Goal: Information Seeking & Learning: Learn about a topic

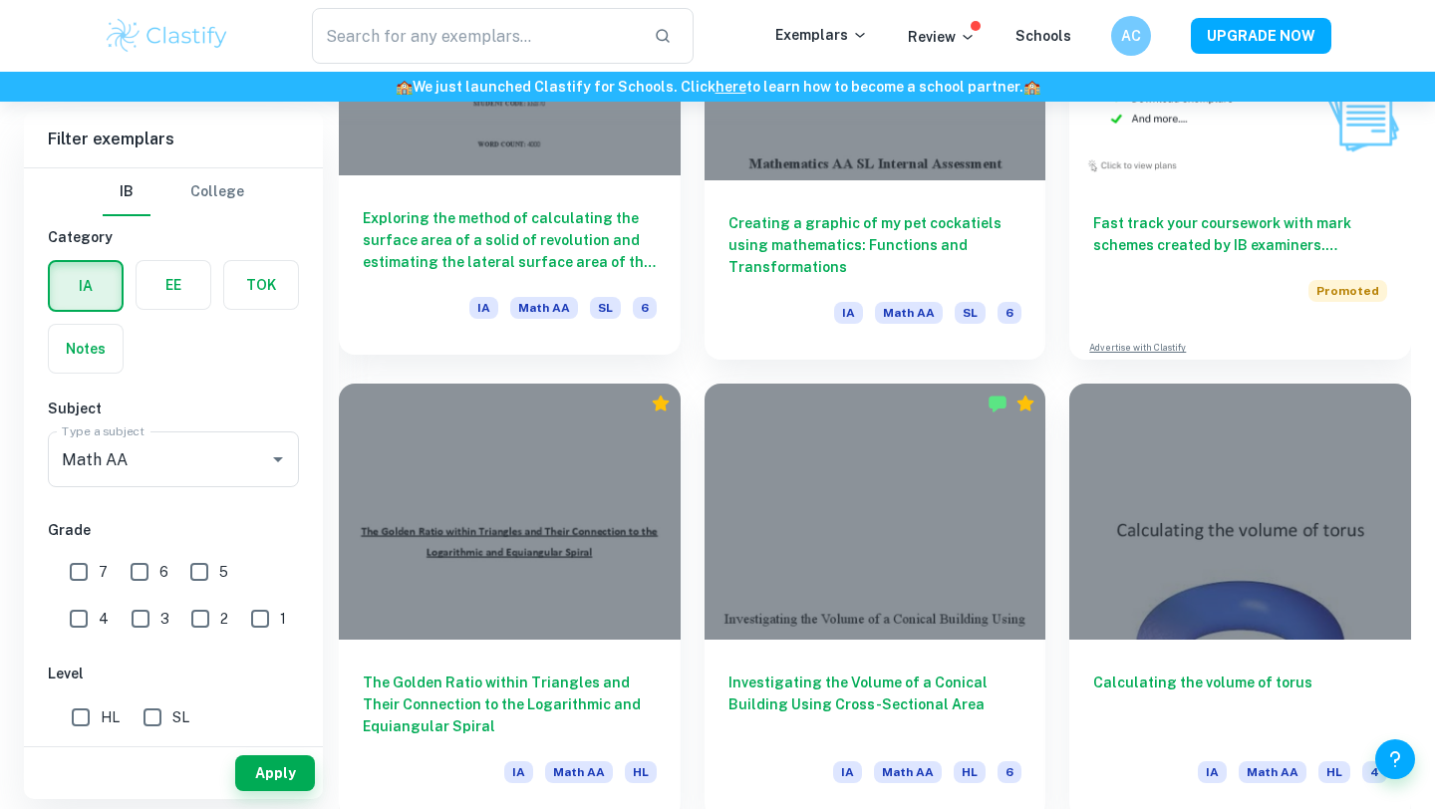
scroll to position [6400, 0]
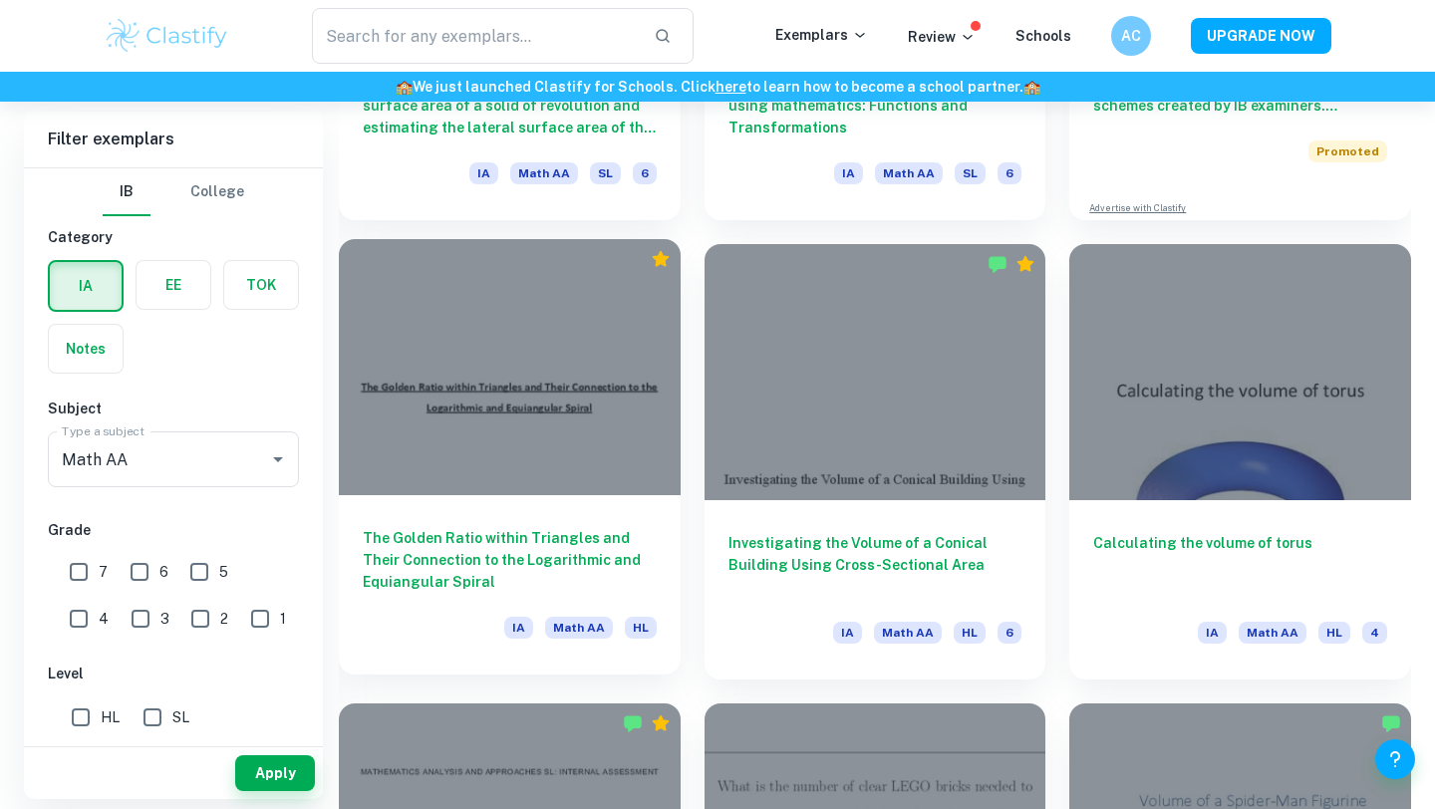
click at [549, 419] on div at bounding box center [510, 367] width 342 height 256
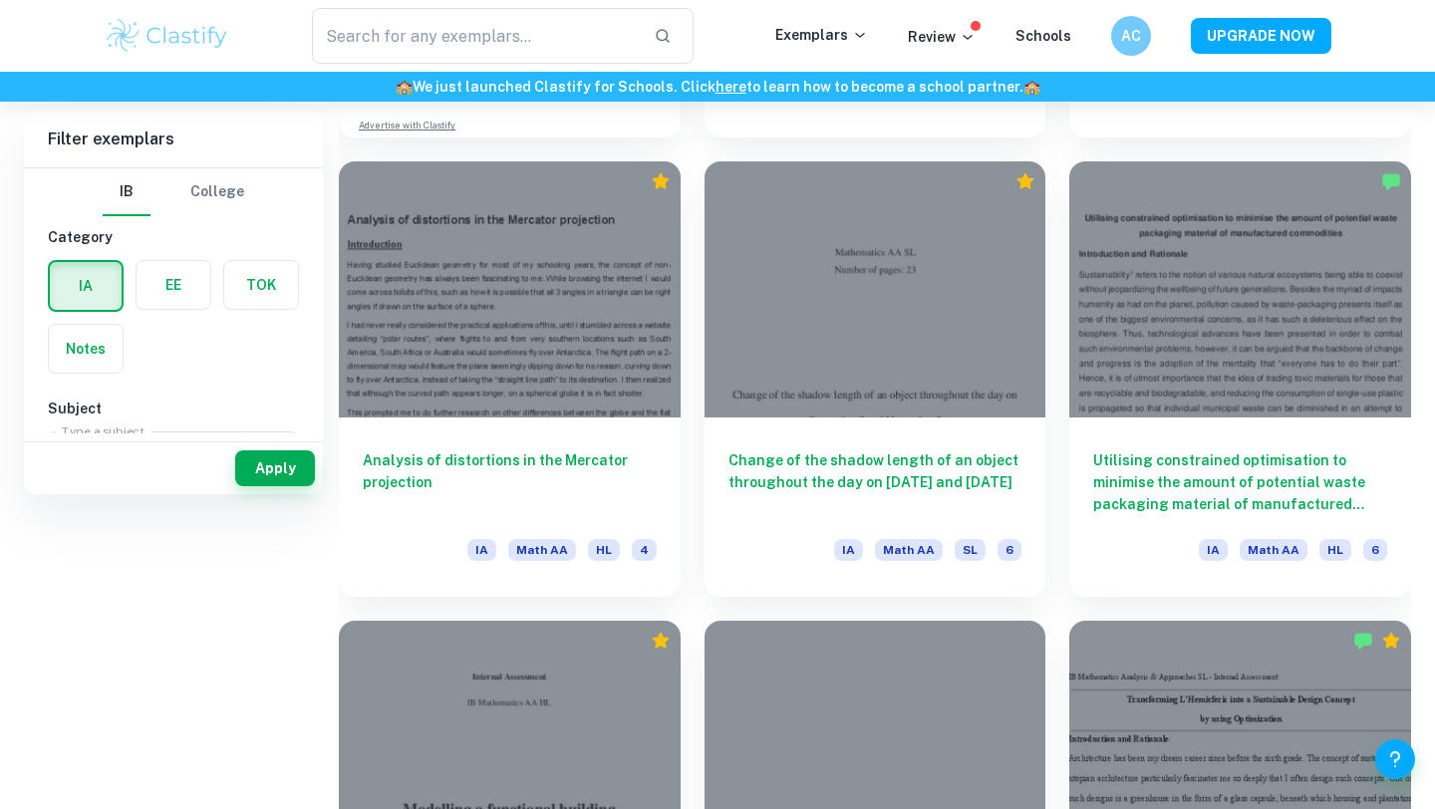
scroll to position [255, 0]
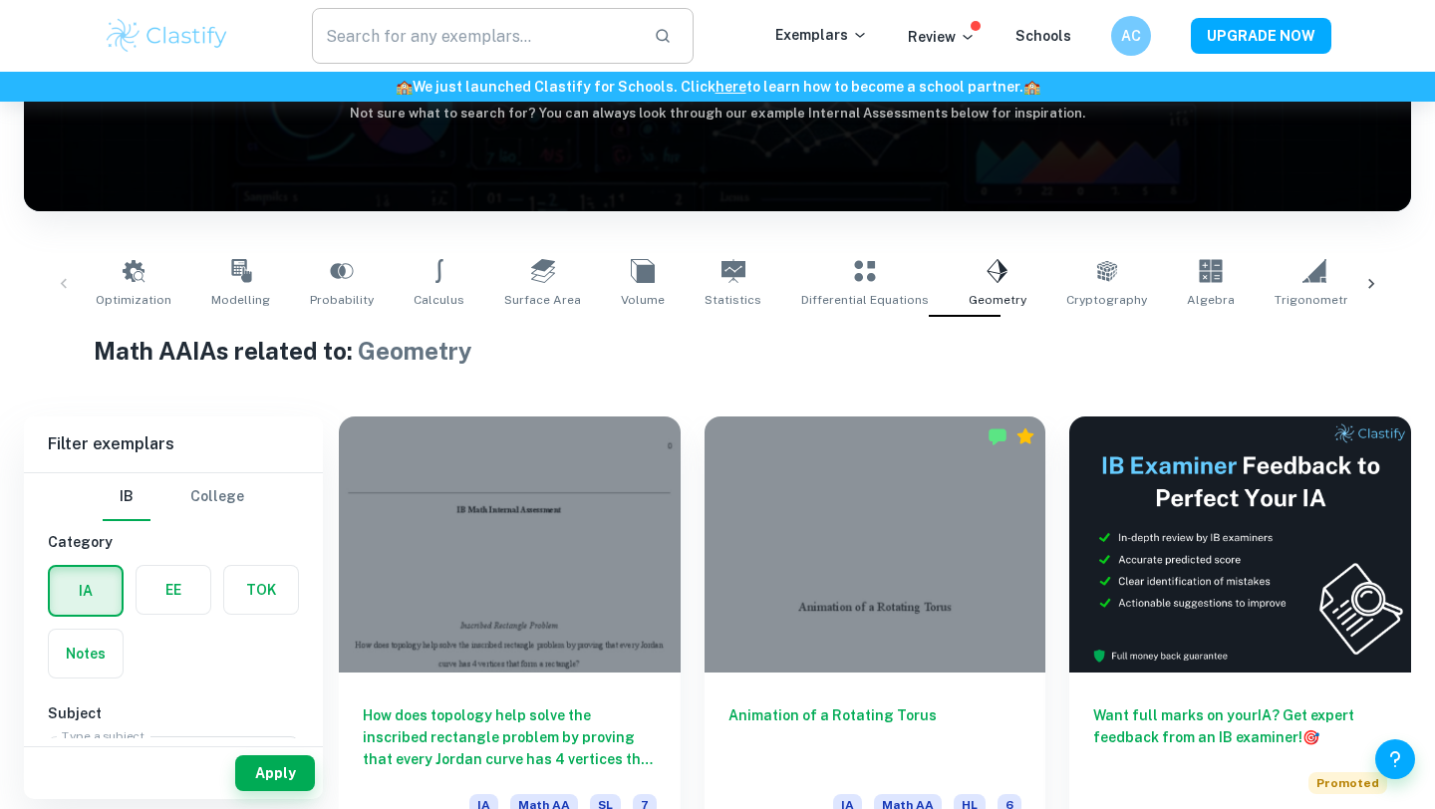
click at [460, 33] on input "text" at bounding box center [475, 36] width 326 height 56
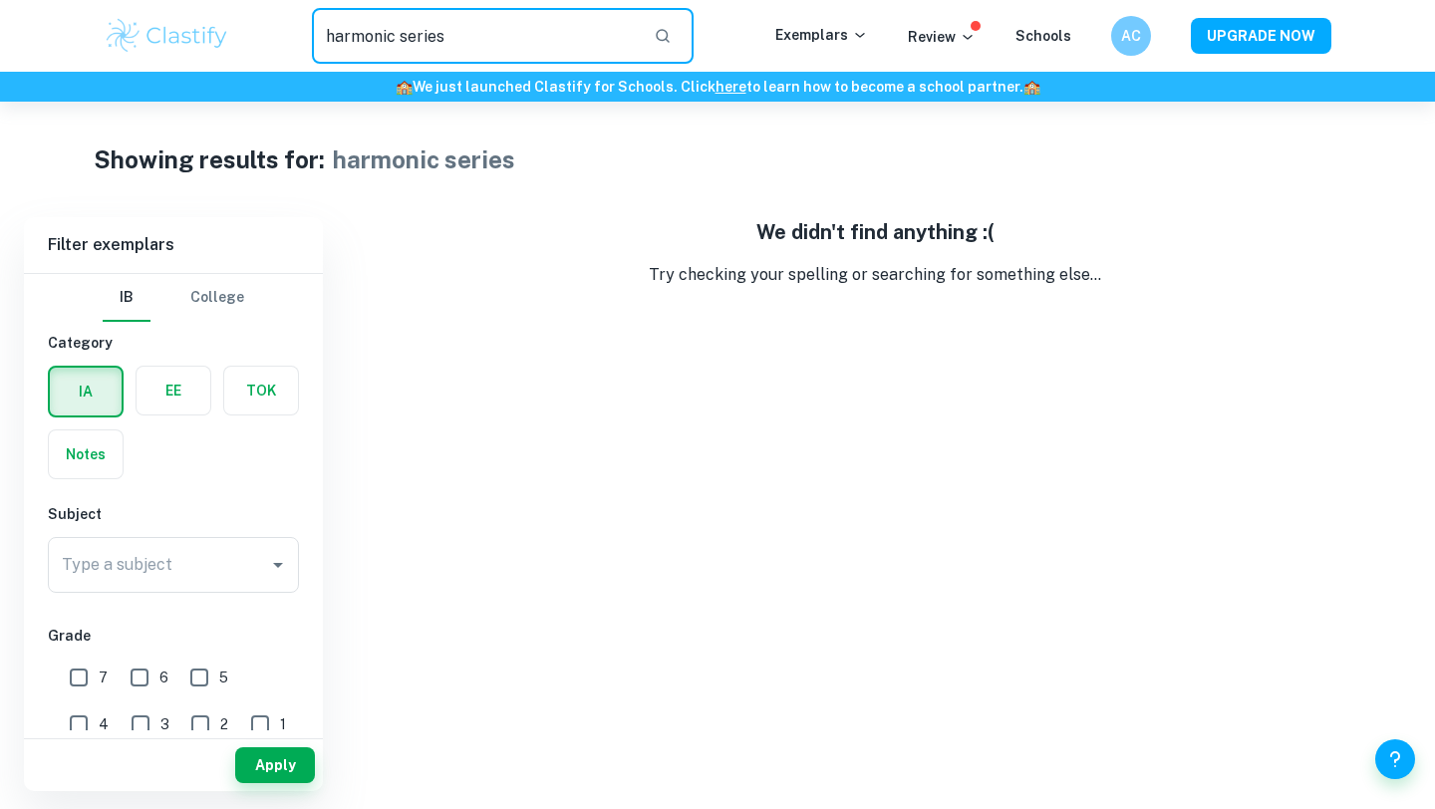
click at [498, 24] on input "harmonic series" at bounding box center [475, 36] width 326 height 56
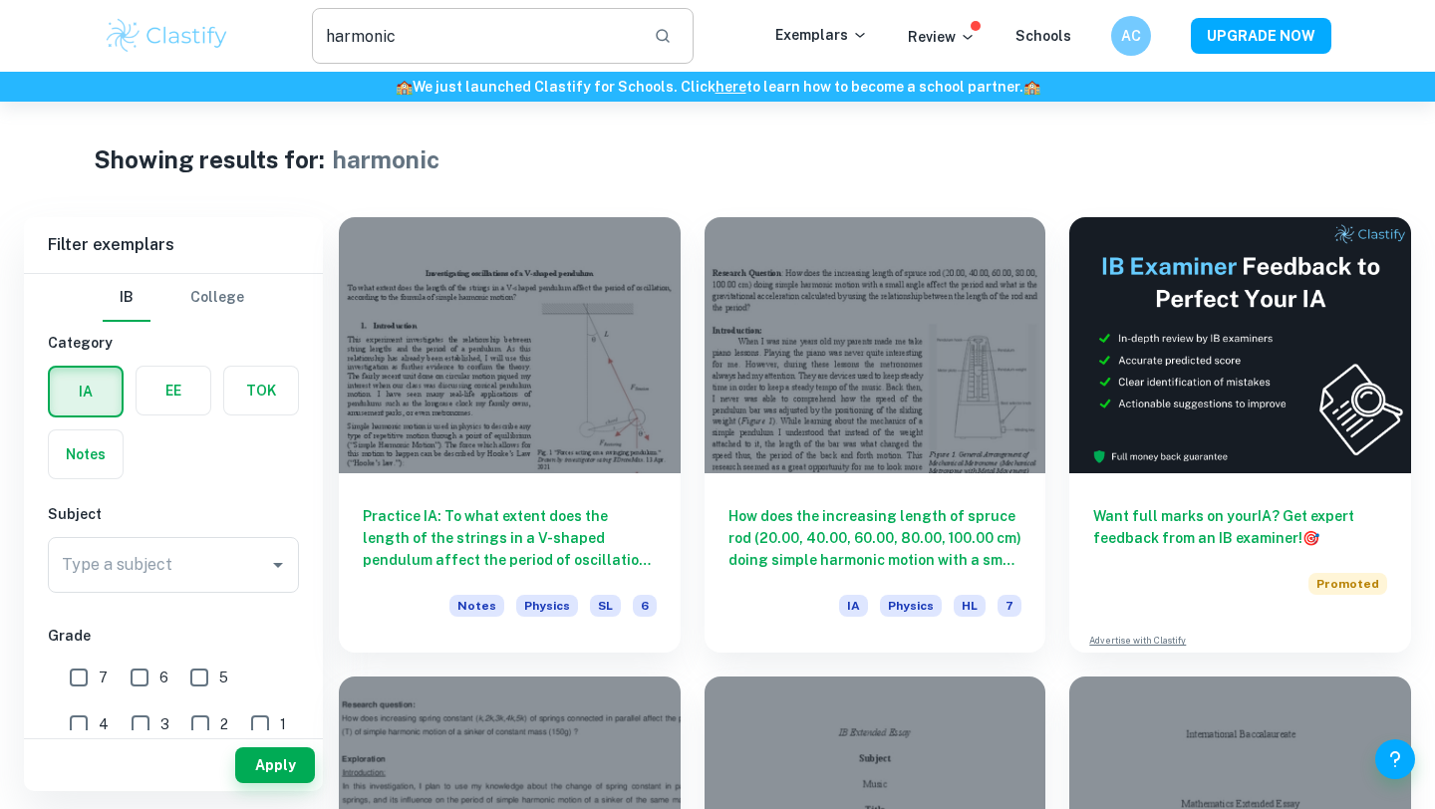
click at [495, 33] on input "harmonic" at bounding box center [475, 36] width 326 height 56
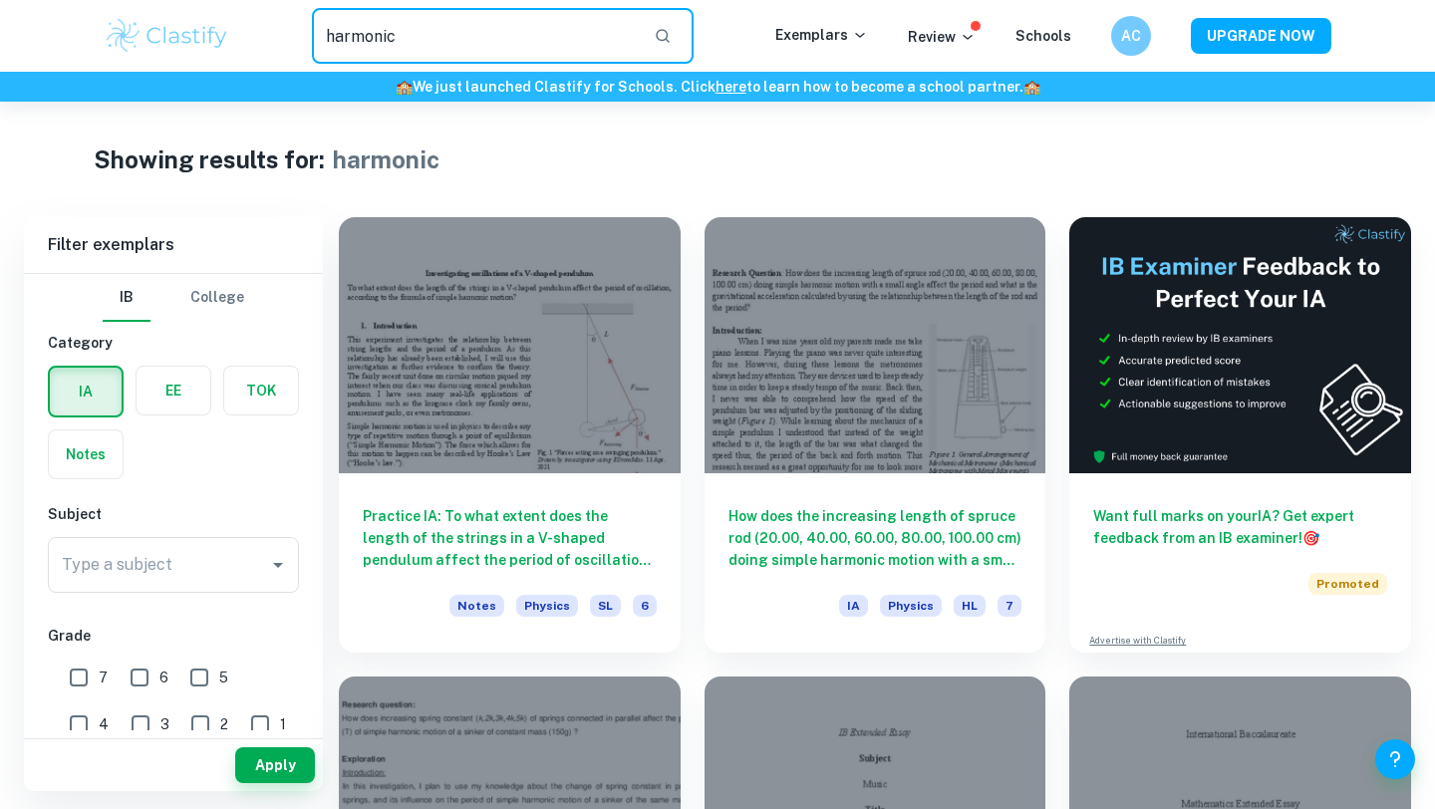
type input "harmonic series"
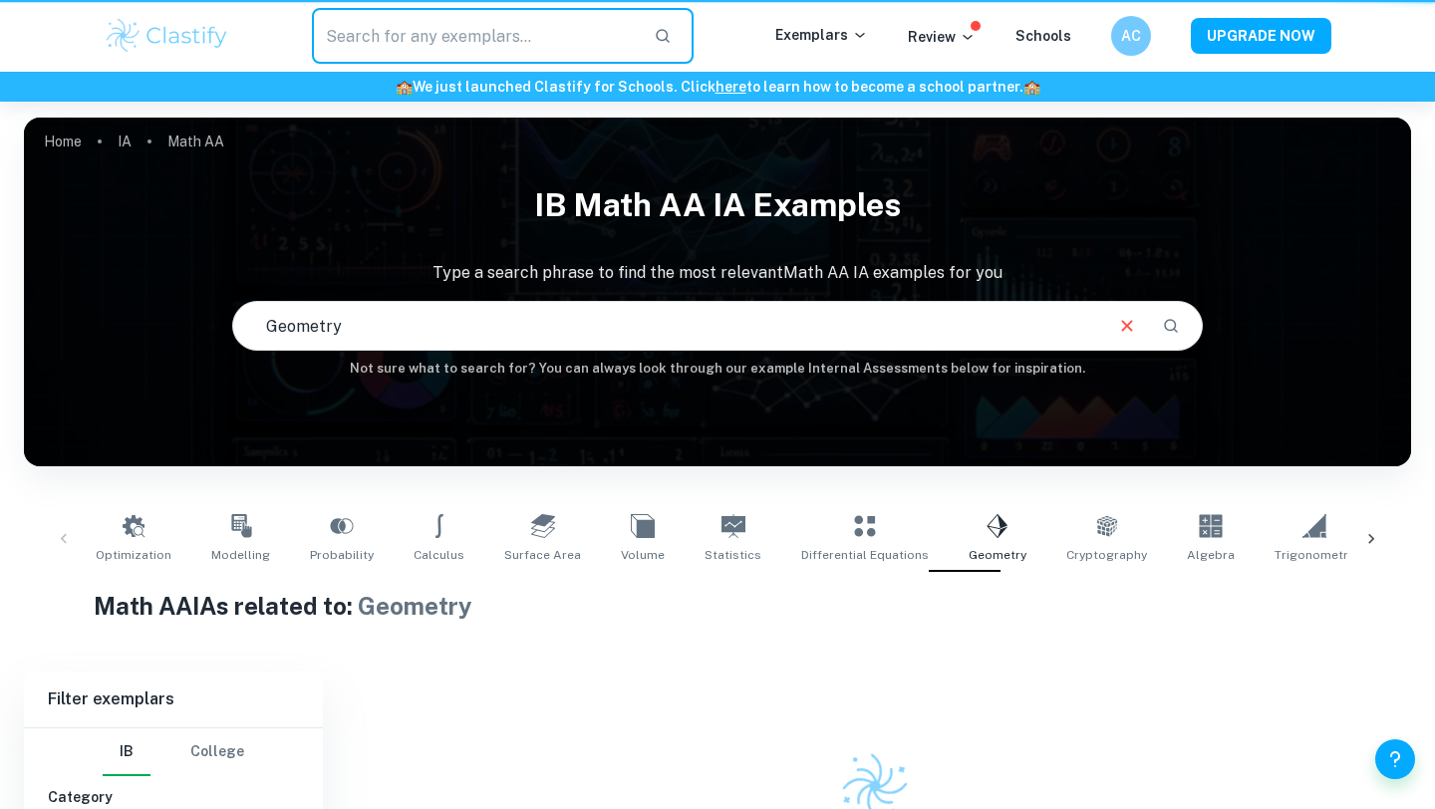
scroll to position [161, 0]
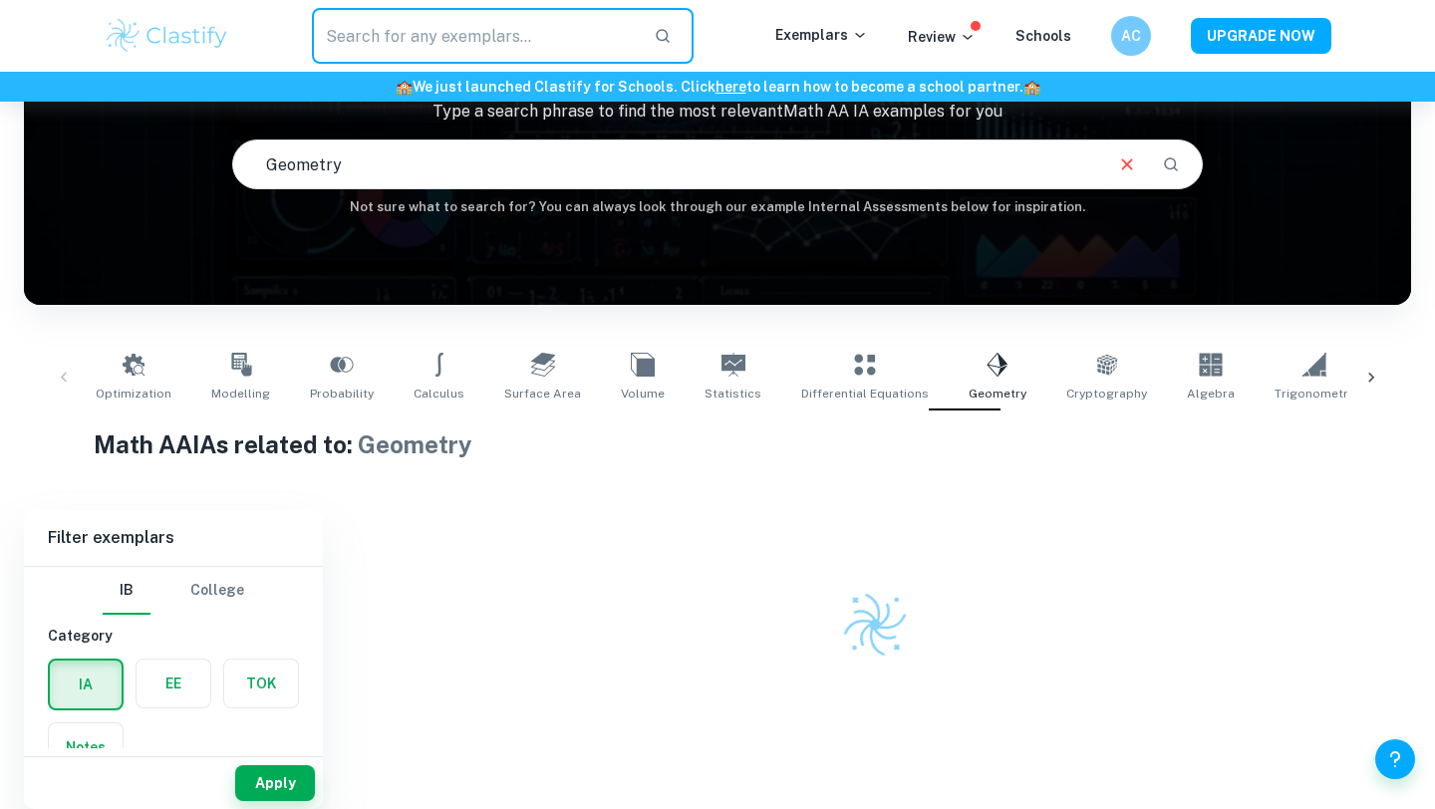
click at [1125, 161] on icon "Clear" at bounding box center [1127, 164] width 22 height 22
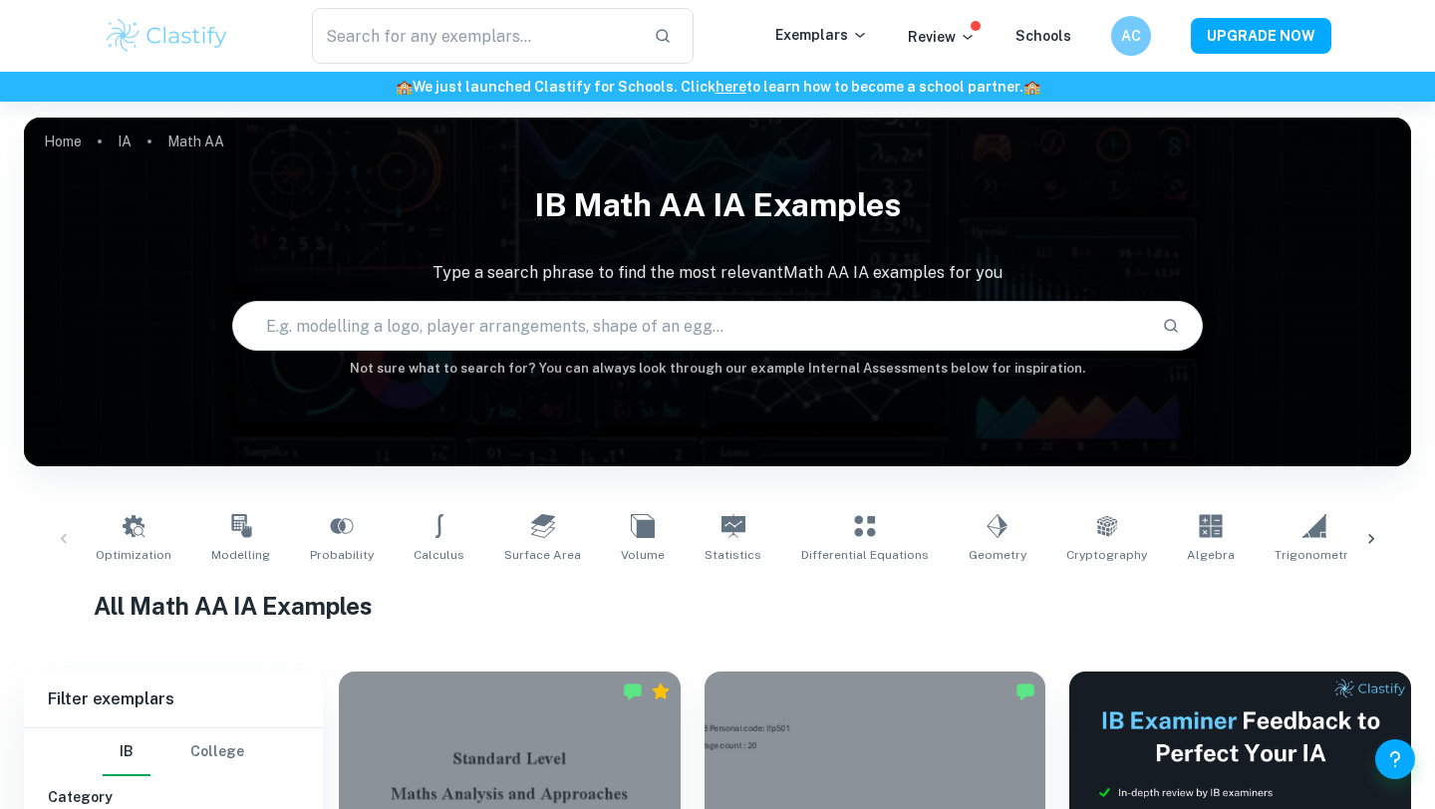
click at [410, 317] on input "text" at bounding box center [689, 326] width 913 height 56
type input "harmonics"
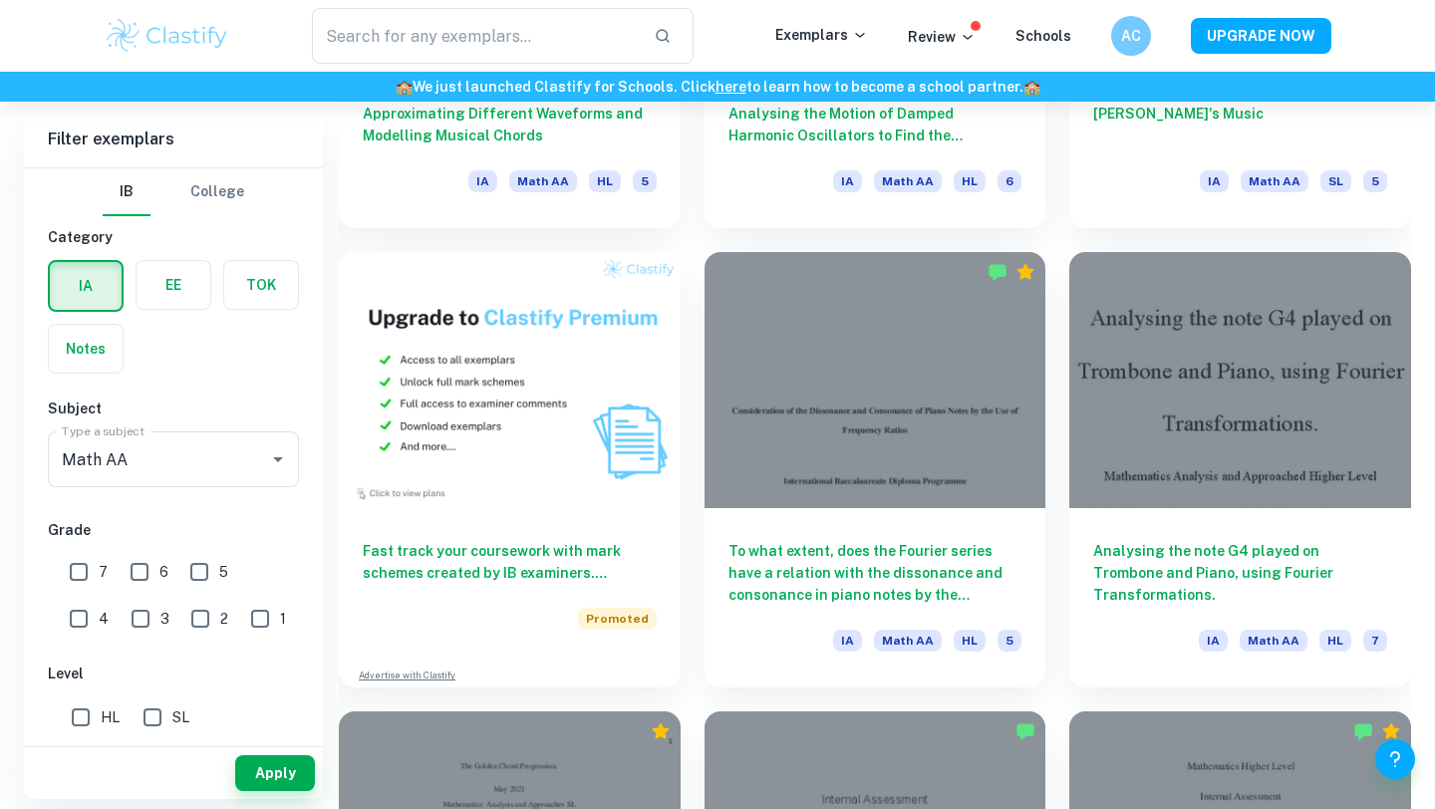
scroll to position [1340, 0]
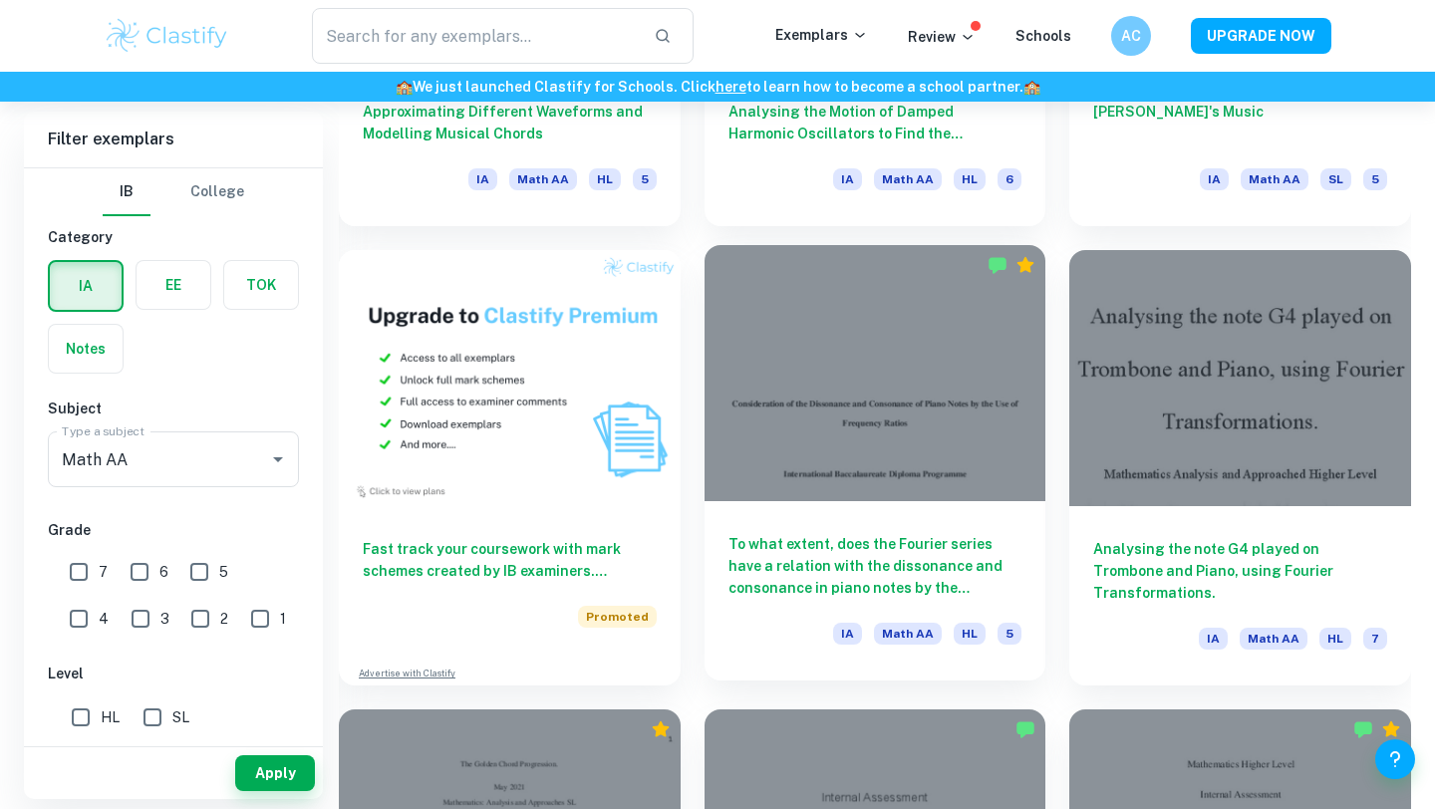
click at [976, 553] on h6 "To what extent, does the Fourier series have a relation with the dissonance and…" at bounding box center [875, 566] width 294 height 66
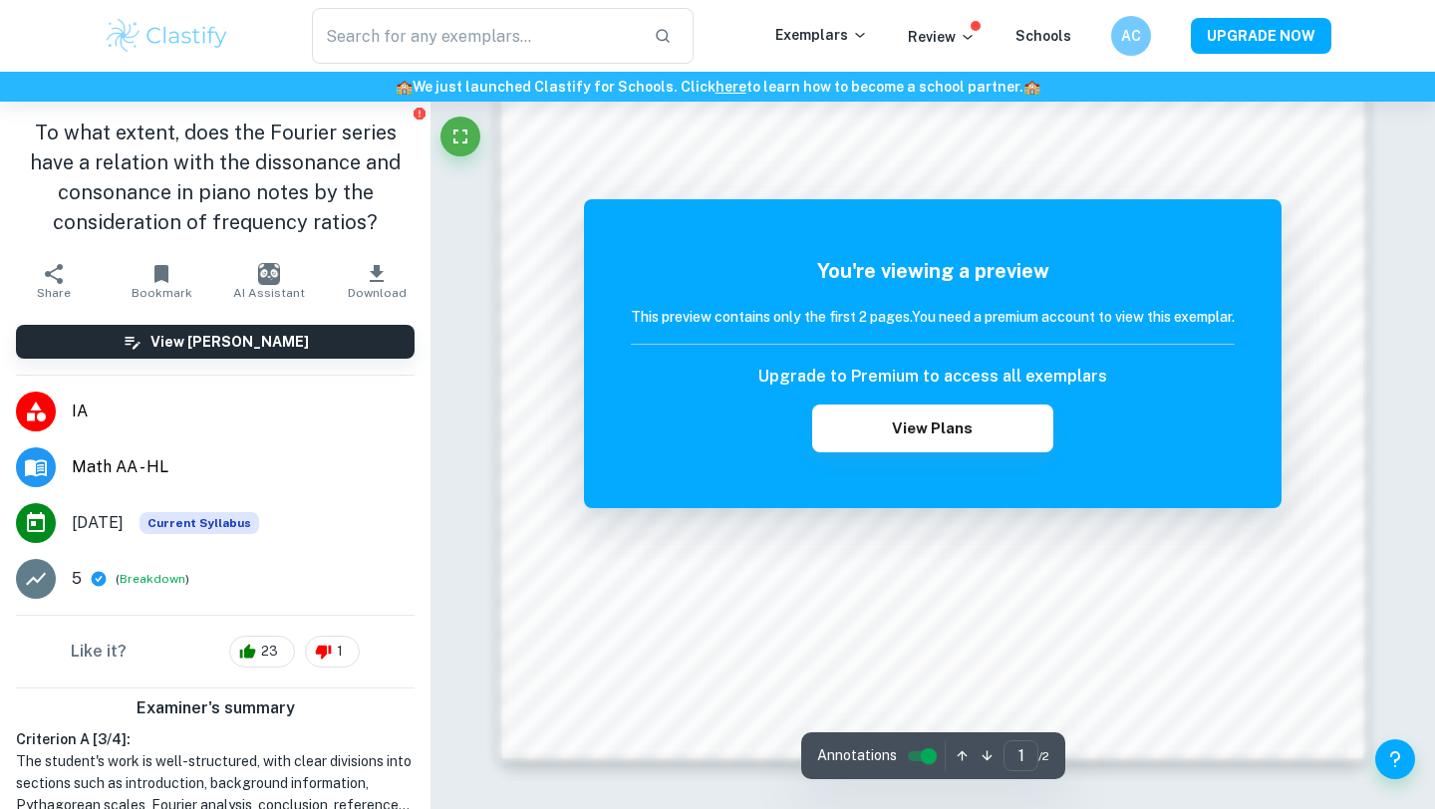
scroll to position [1811, 0]
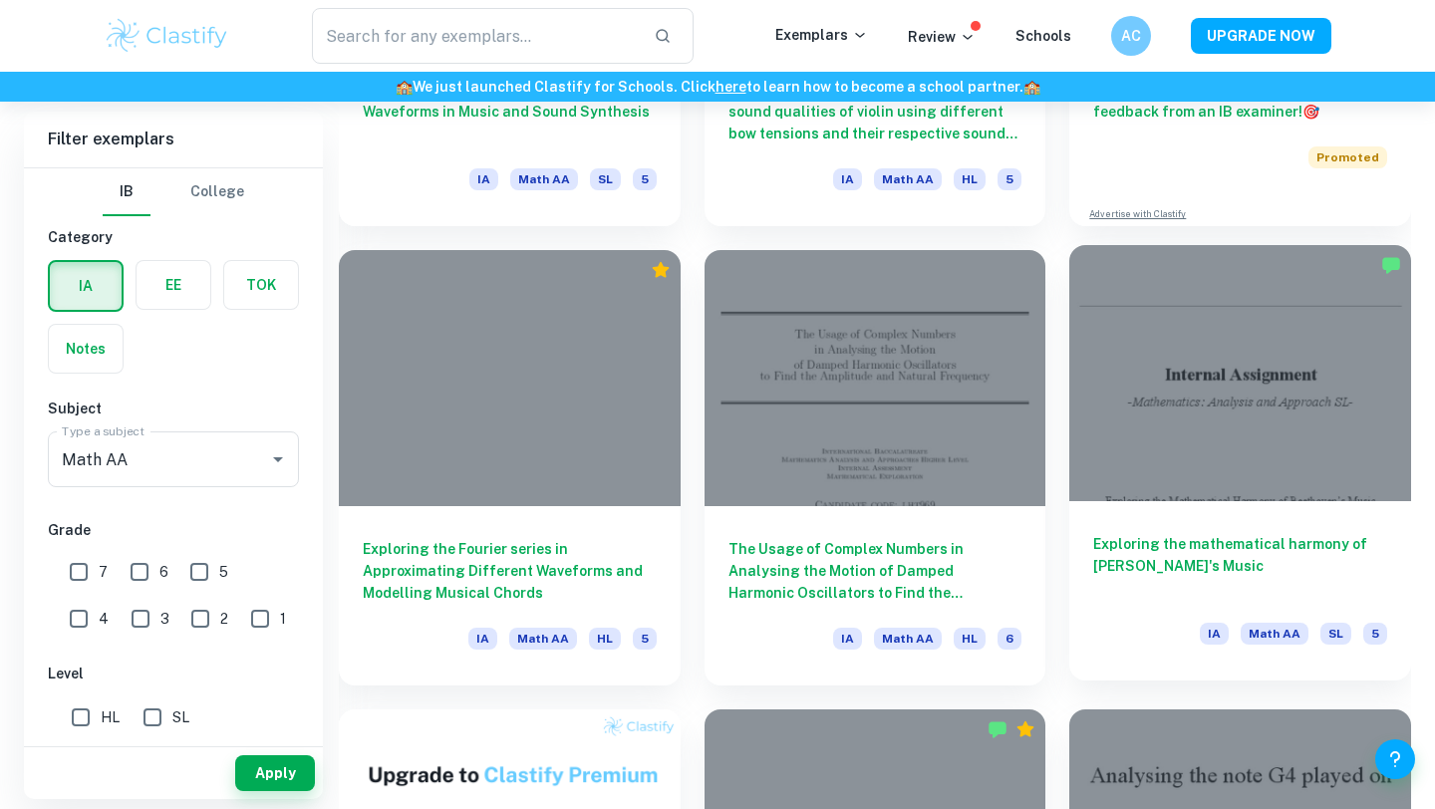
scroll to position [901, 0]
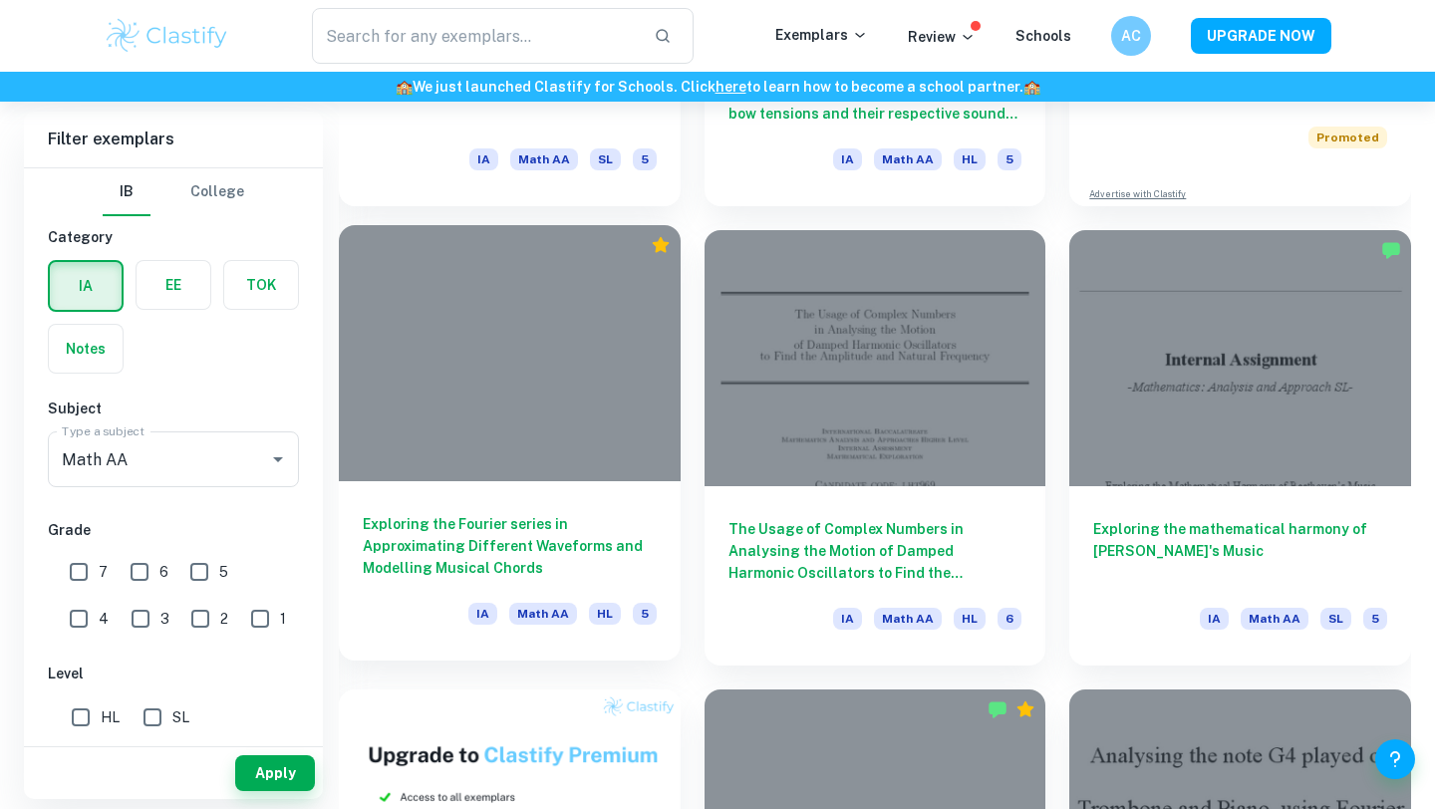
click at [566, 546] on h6 "Exploring the Fourier series in Approximating Different Waveforms and Modelling…" at bounding box center [510, 546] width 294 height 66
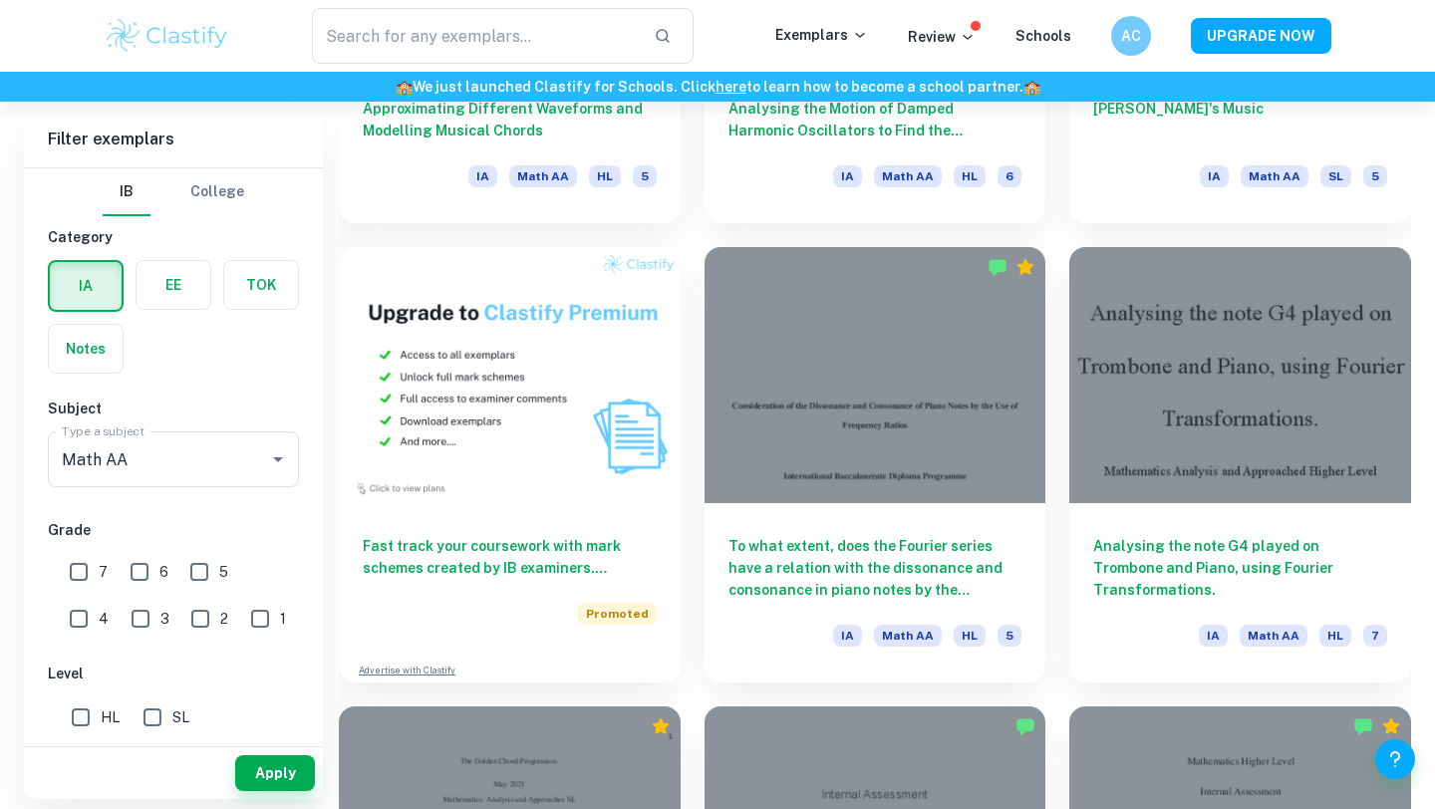
scroll to position [1348, 0]
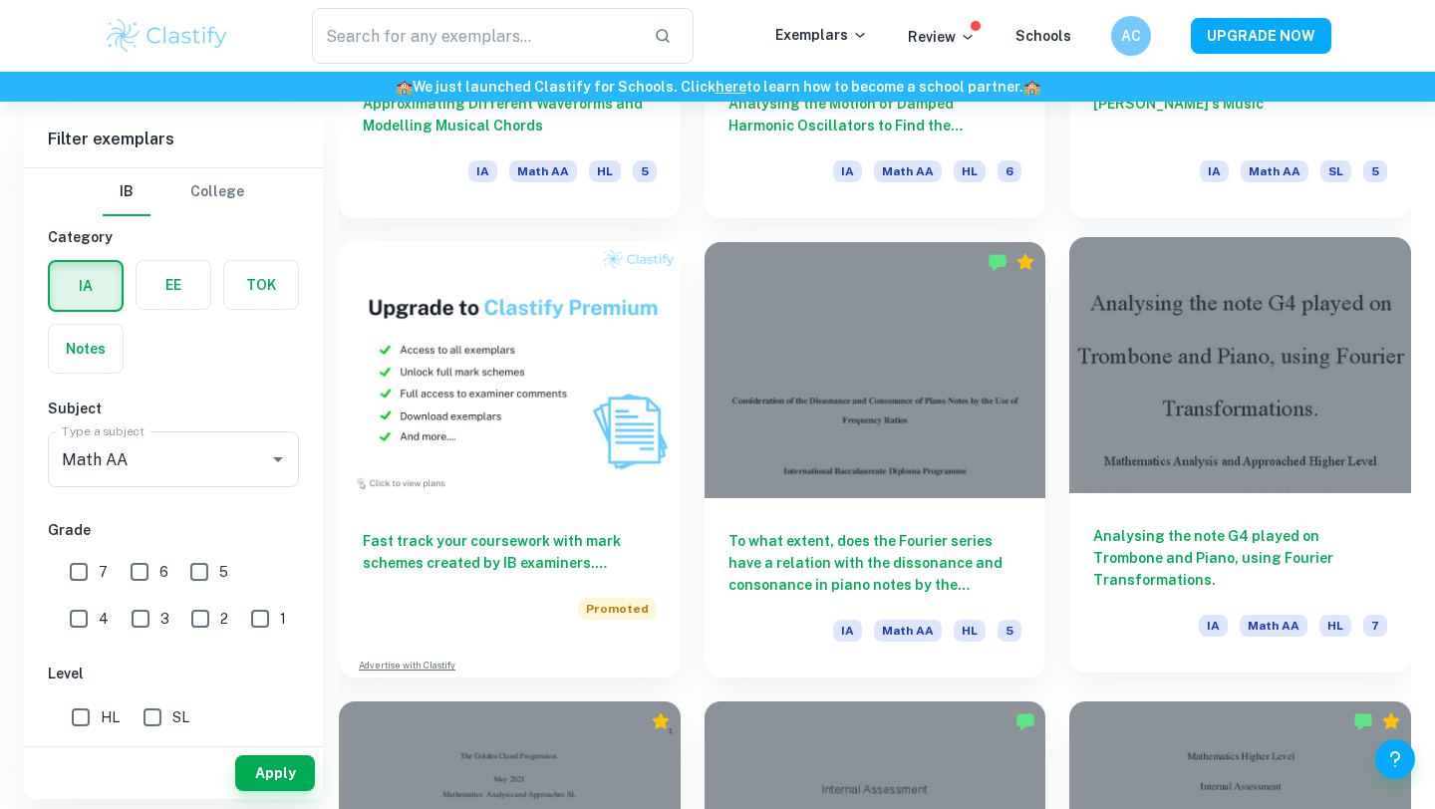
click at [1311, 554] on h6 "Analysing the note G4 played on Trombone and Piano, using Fourier Transformatio…" at bounding box center [1240, 558] width 294 height 66
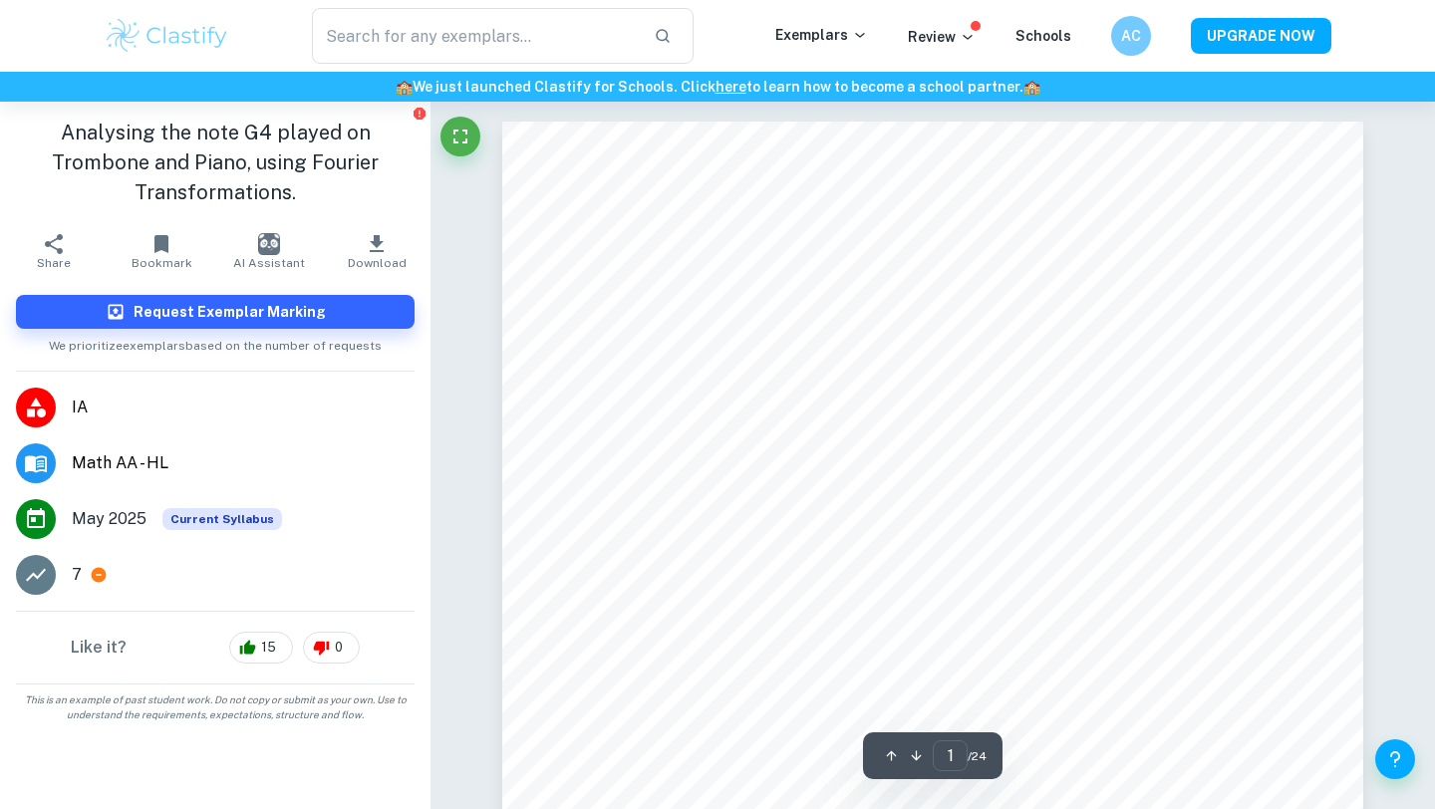
scroll to position [297, 0]
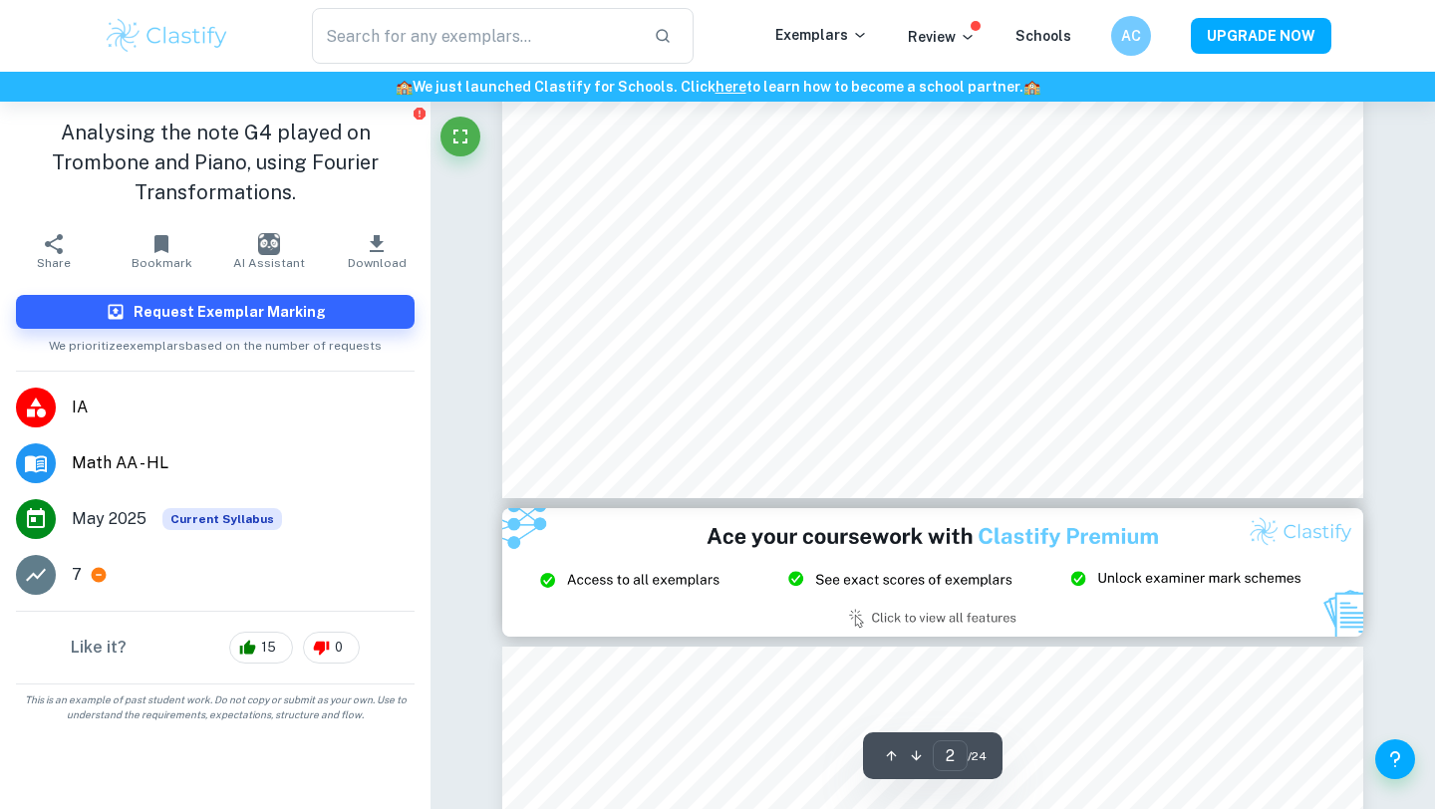
type input "3"
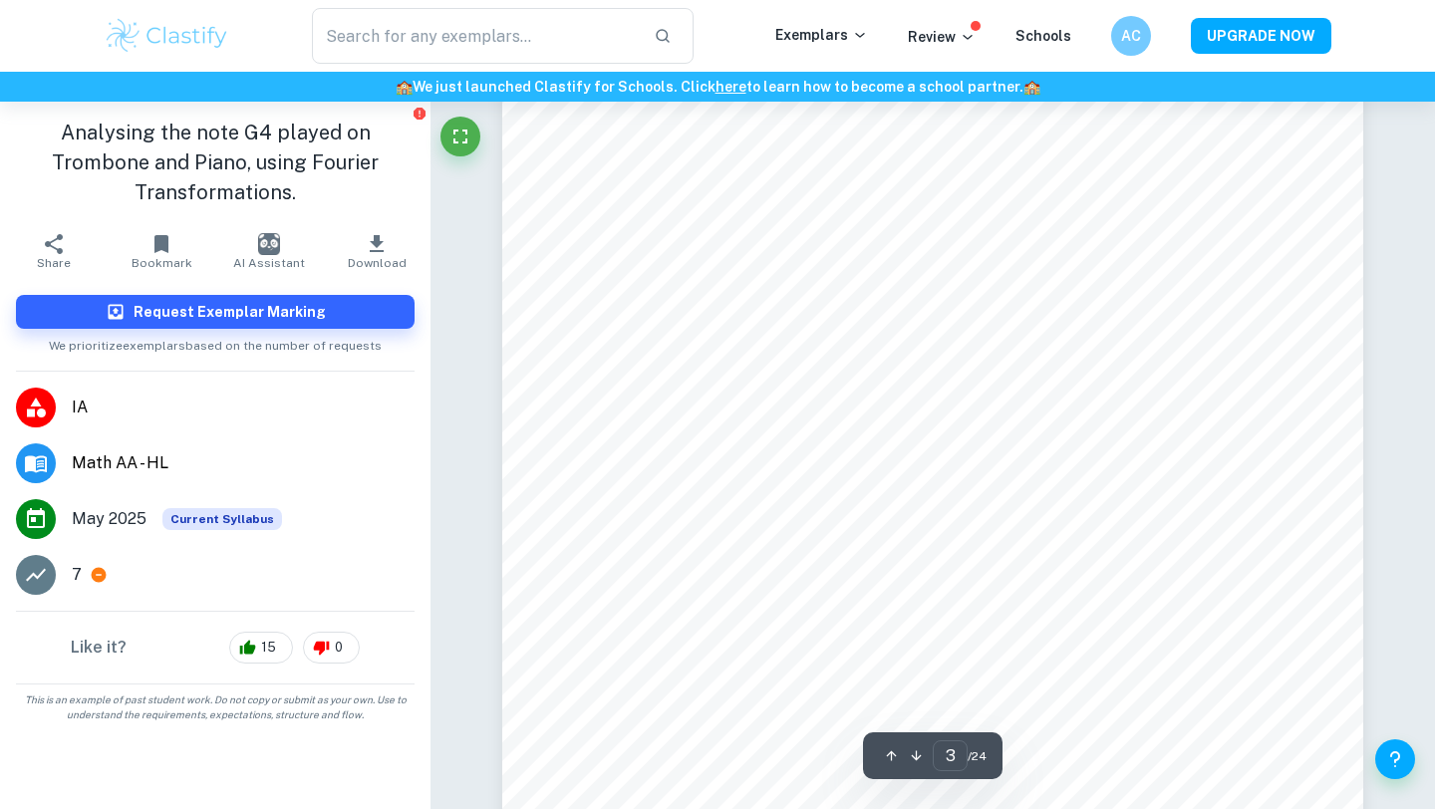
scroll to position [2808, 0]
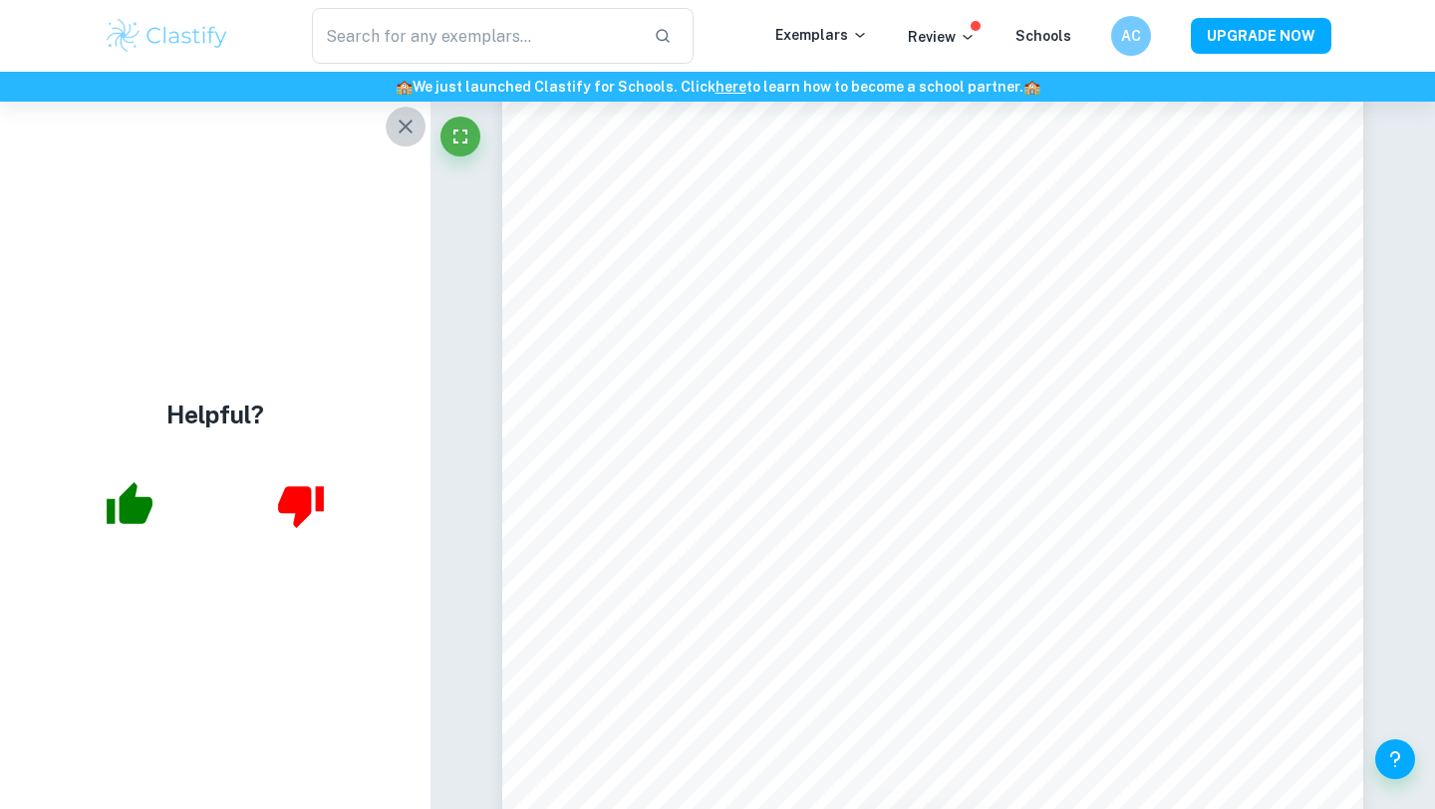
click at [415, 130] on icon "button" at bounding box center [406, 127] width 24 height 24
